Goal: Find specific page/section: Find specific page/section

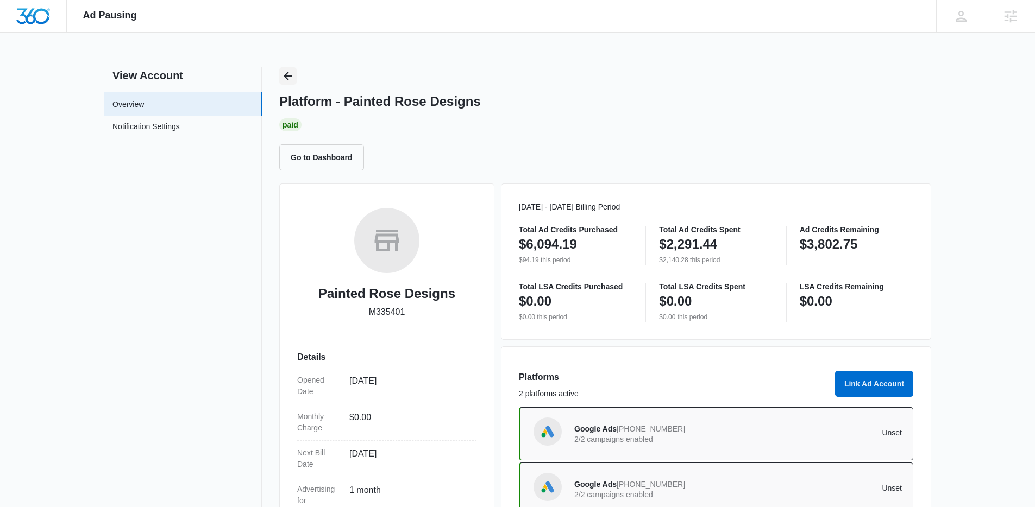
drag, startPoint x: 0, startPoint y: 0, endPoint x: 291, endPoint y: 80, distance: 302.1
click at [291, 80] on icon "Back" at bounding box center [287, 76] width 13 height 13
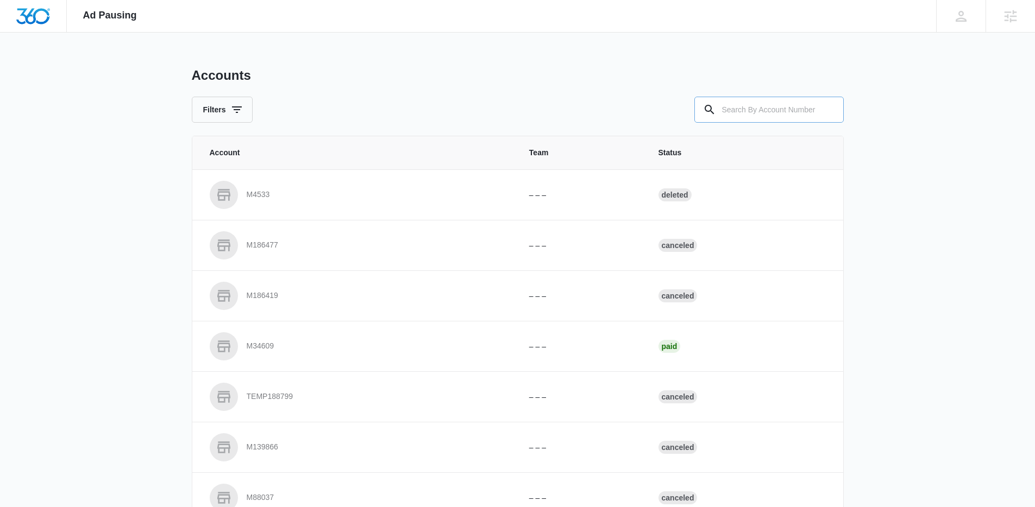
click at [757, 115] on input "text" at bounding box center [768, 110] width 149 height 26
paste input "M333328"
type input "M333328"
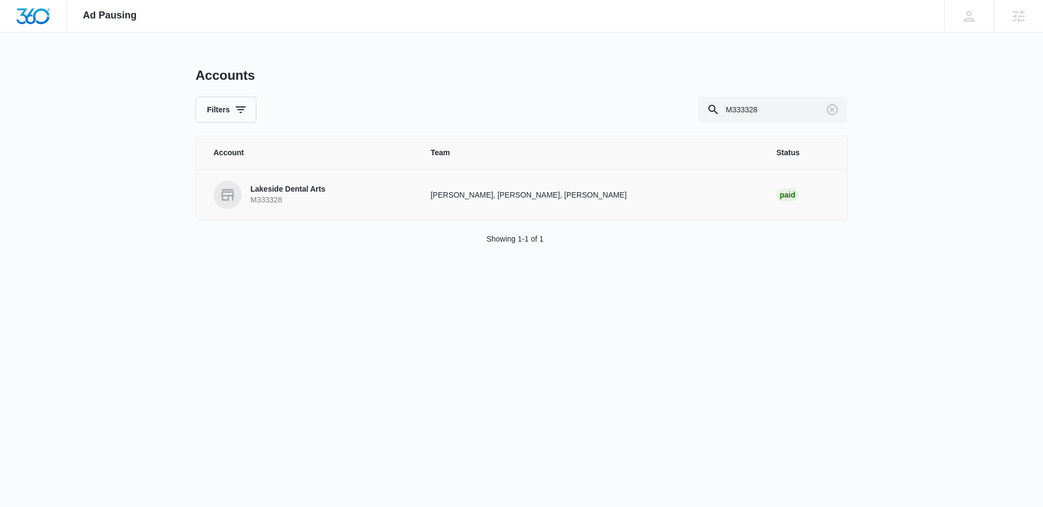
click at [322, 193] on p "Lakeside Dental Arts" at bounding box center [287, 189] width 75 height 11
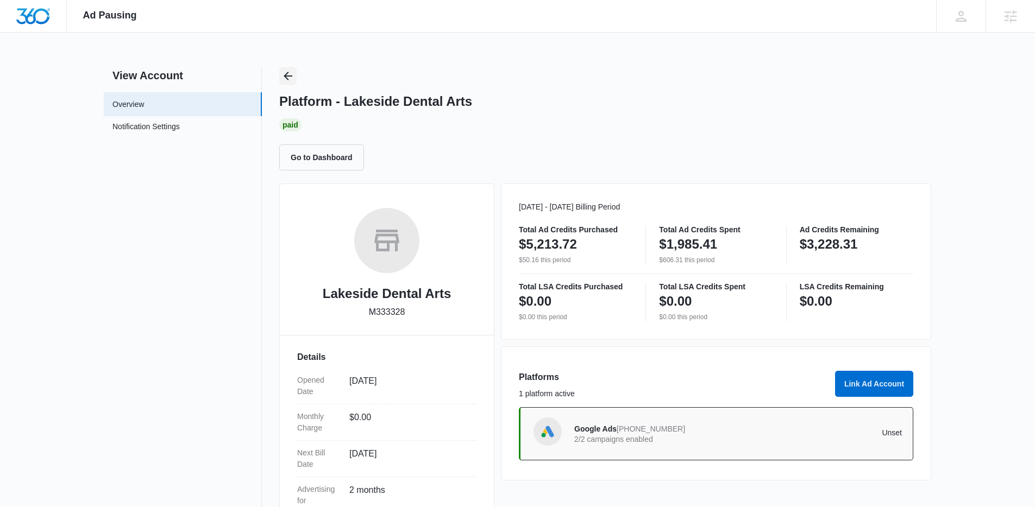
click at [287, 72] on icon "Back" at bounding box center [287, 76] width 13 height 13
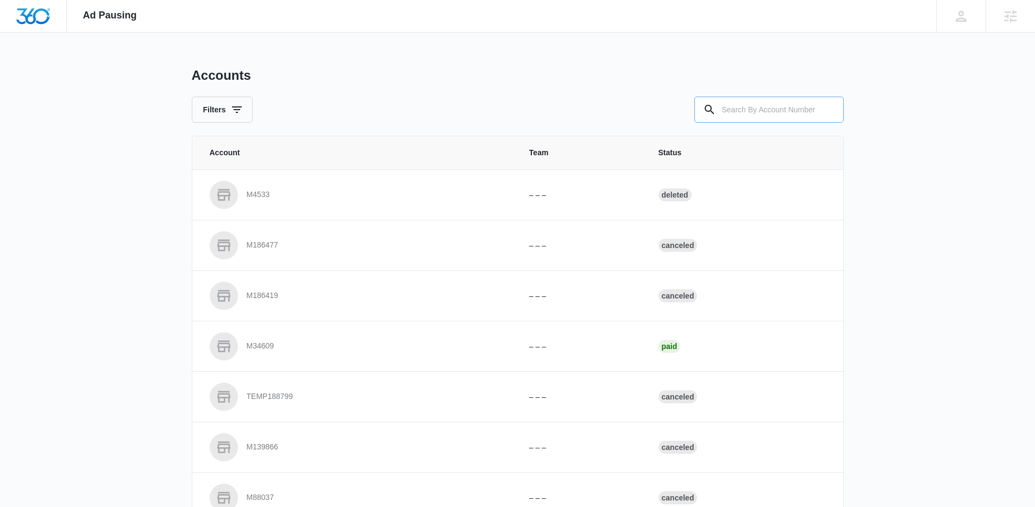
click at [779, 109] on input "text" at bounding box center [768, 110] width 149 height 26
paste input "M336523"
type input "M336523"
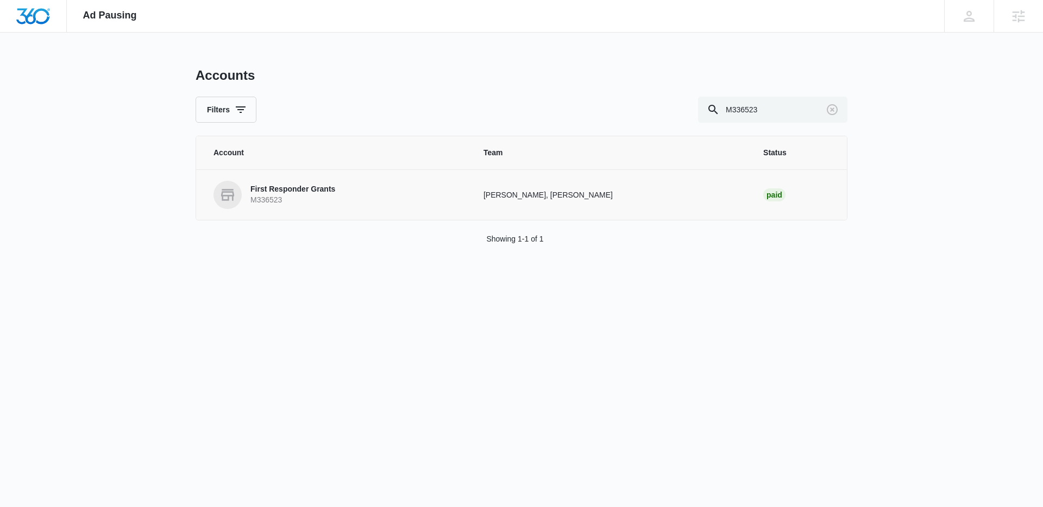
drag, startPoint x: 307, startPoint y: 210, endPoint x: 299, endPoint y: 192, distance: 19.7
click at [307, 210] on td "First Responder Grants M336523" at bounding box center [333, 195] width 274 height 51
click at [299, 192] on p "First Responder Grants" at bounding box center [292, 189] width 85 height 11
